Goal: Task Accomplishment & Management: Complete application form

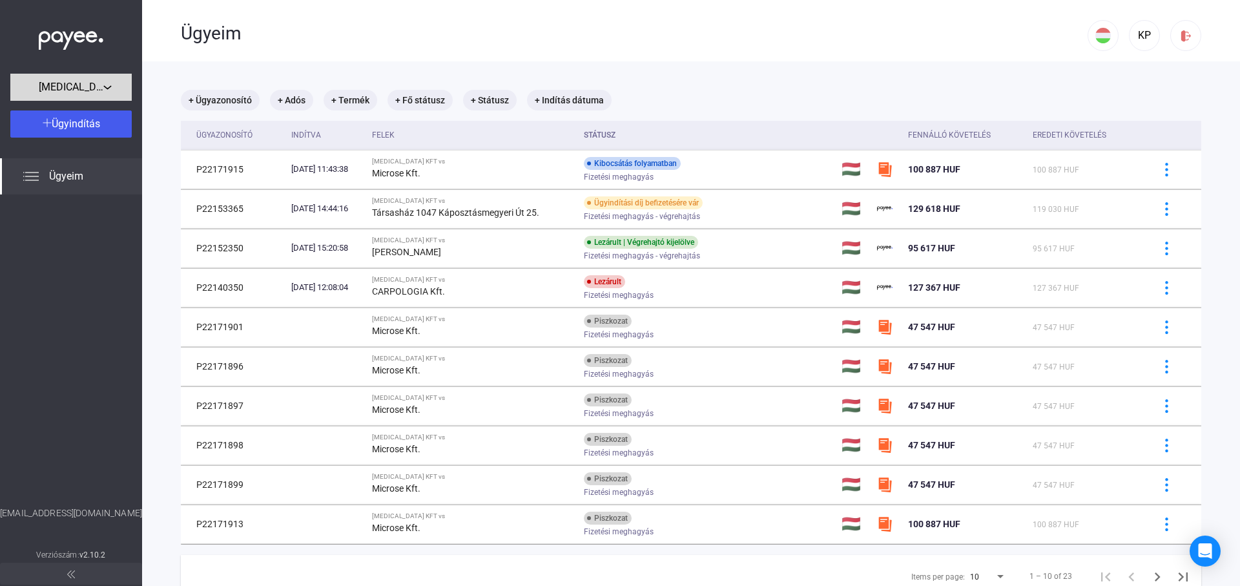
click at [73, 95] on button "[MEDICAL_DATA] KFT" at bounding box center [70, 87] width 121 height 27
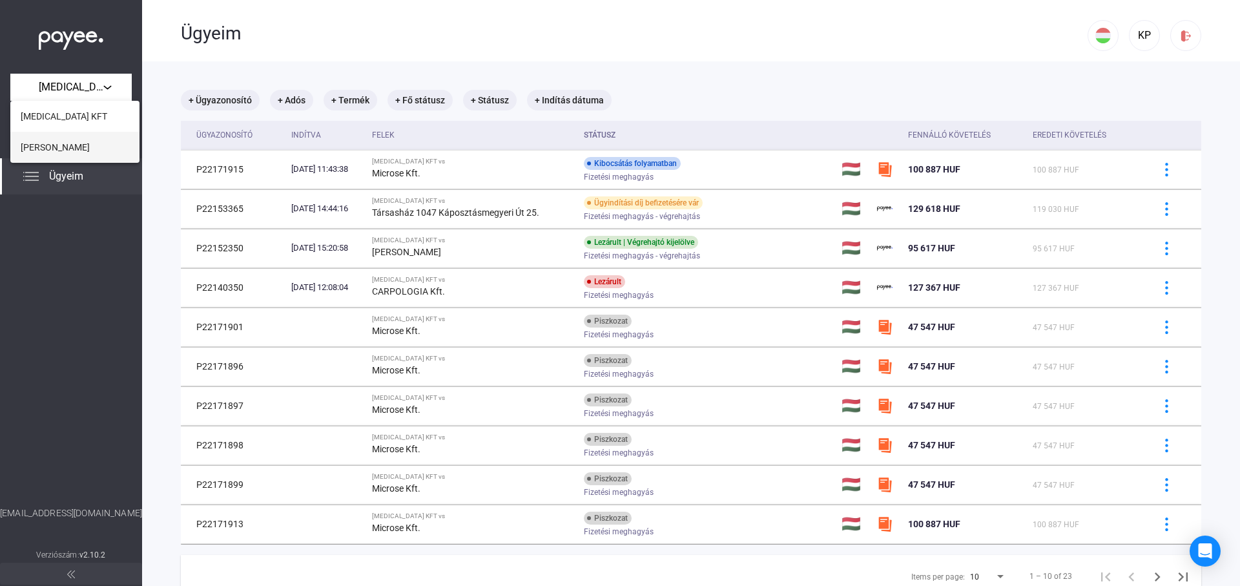
click at [57, 148] on span "[PERSON_NAME]" at bounding box center [55, 146] width 69 height 15
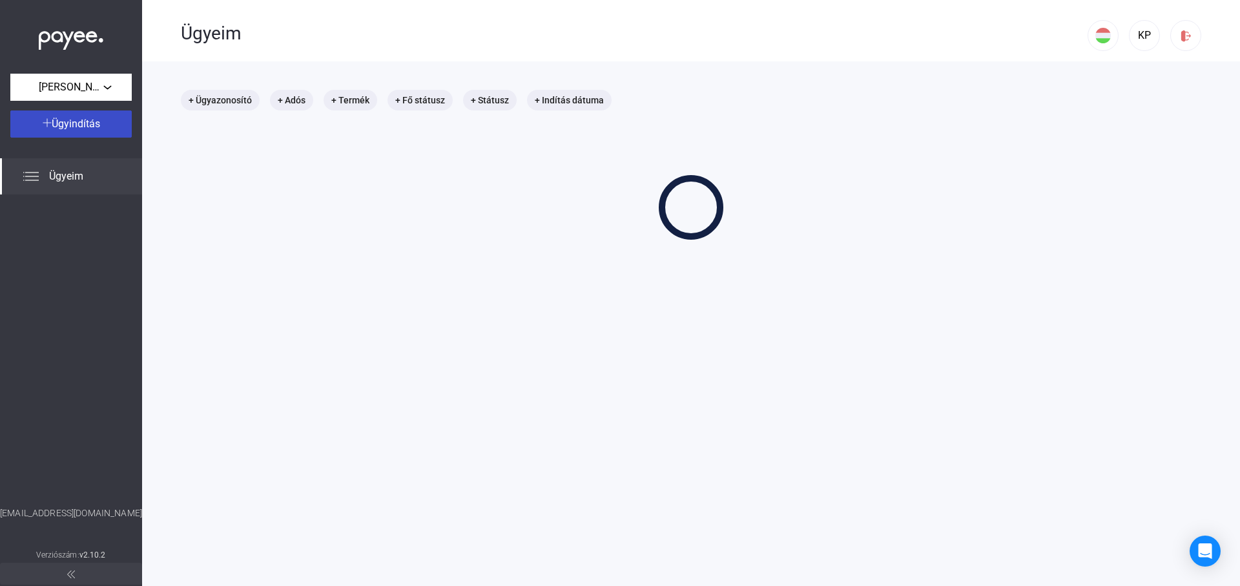
click at [71, 113] on button "Ügyindítás" at bounding box center [70, 123] width 121 height 27
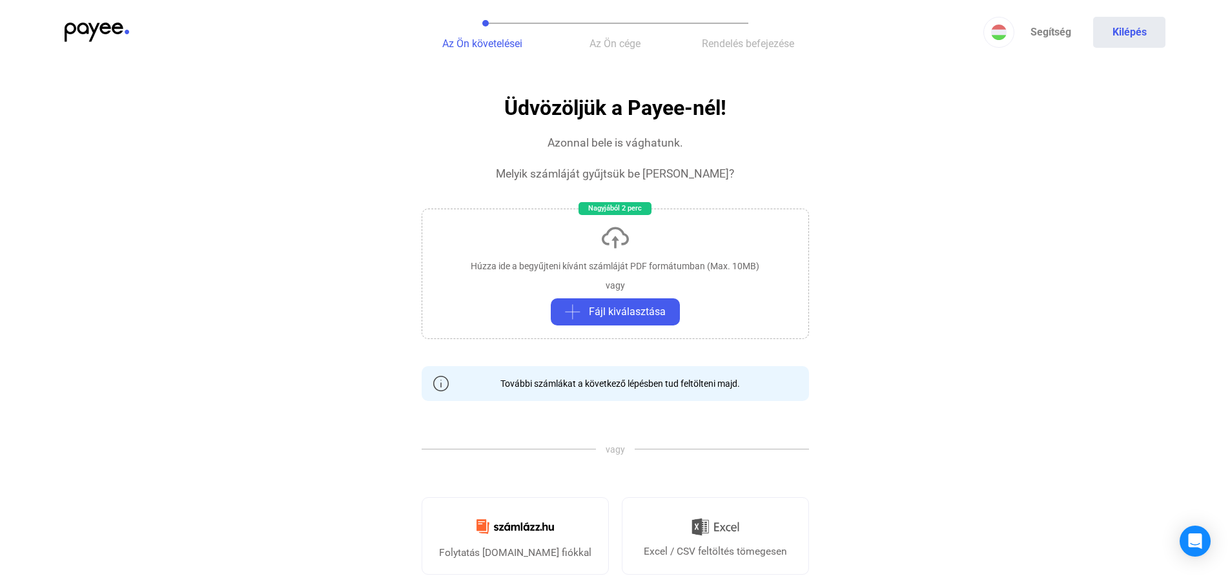
click at [575, 240] on div "Húzza ide a begyűjteni kívánt számláját PDF formátumban (Max. 10MB) vagy Fájl k…" at bounding box center [615, 274] width 387 height 130
